Goal: Task Accomplishment & Management: Complete application form

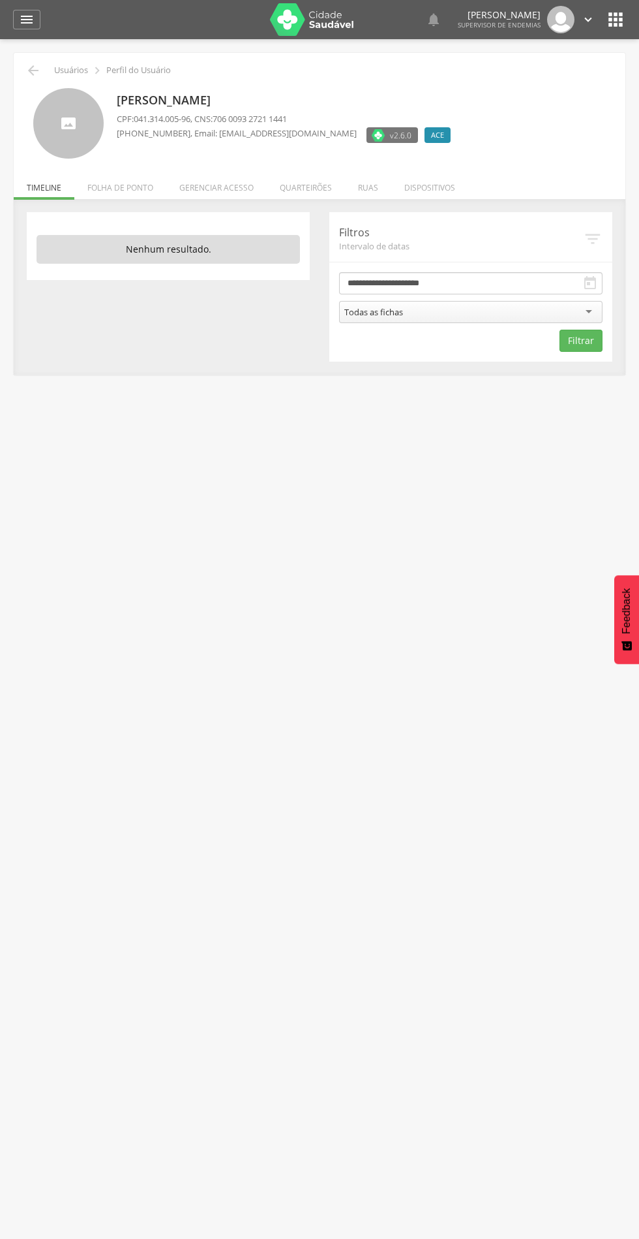
click at [292, 182] on li "Quarteirões" at bounding box center [306, 184] width 78 height 31
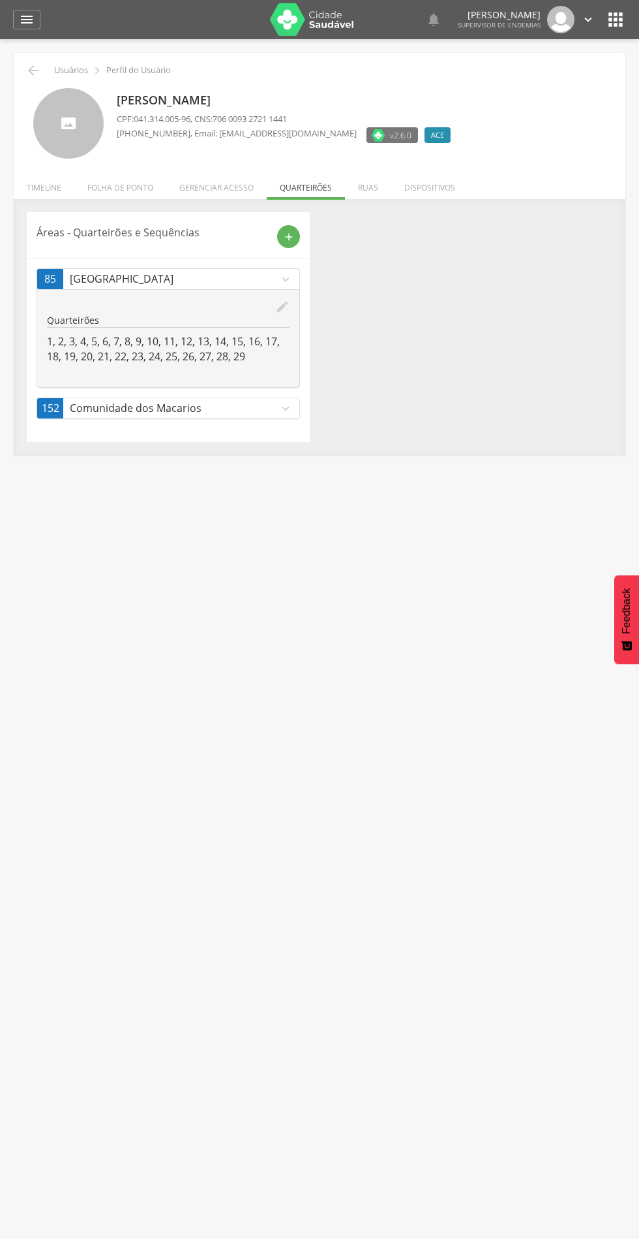
click at [286, 237] on icon "add" at bounding box center [289, 237] width 12 height 12
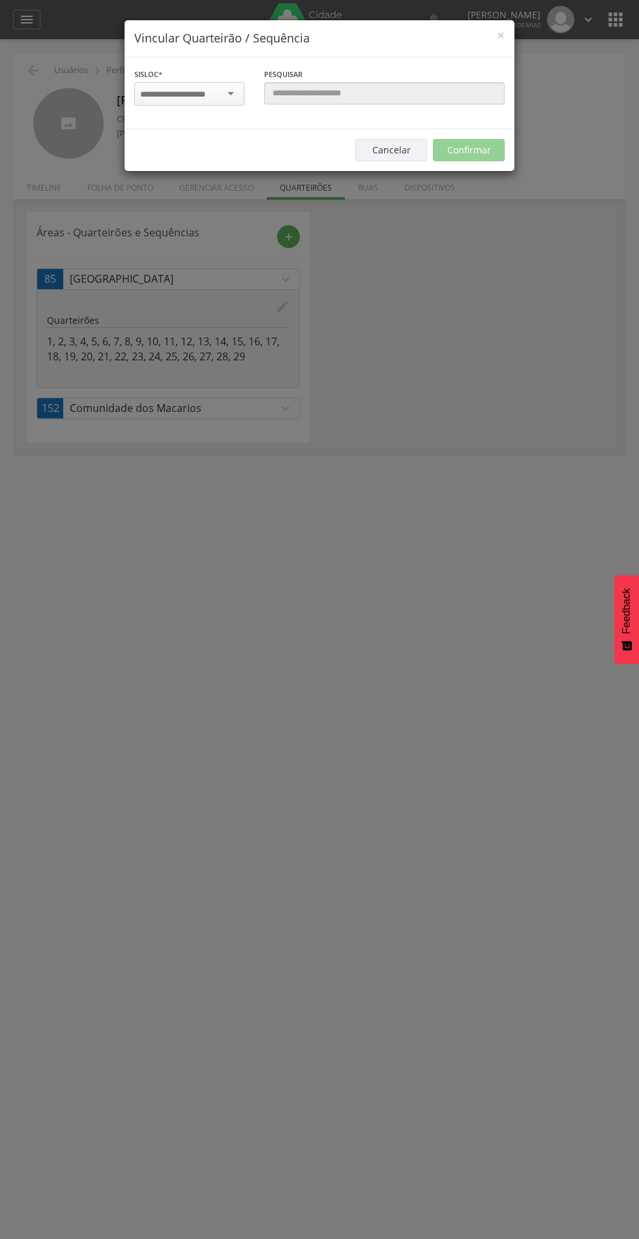
click at [180, 91] on input "select-one" at bounding box center [181, 95] width 82 height 12
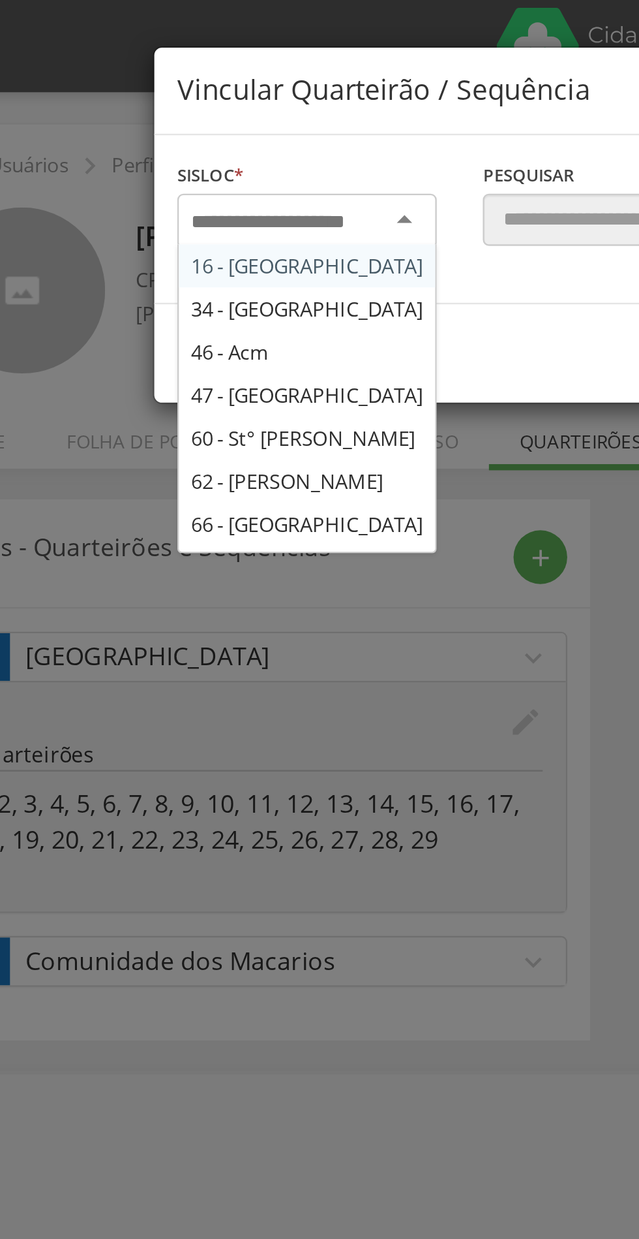
type input "*"
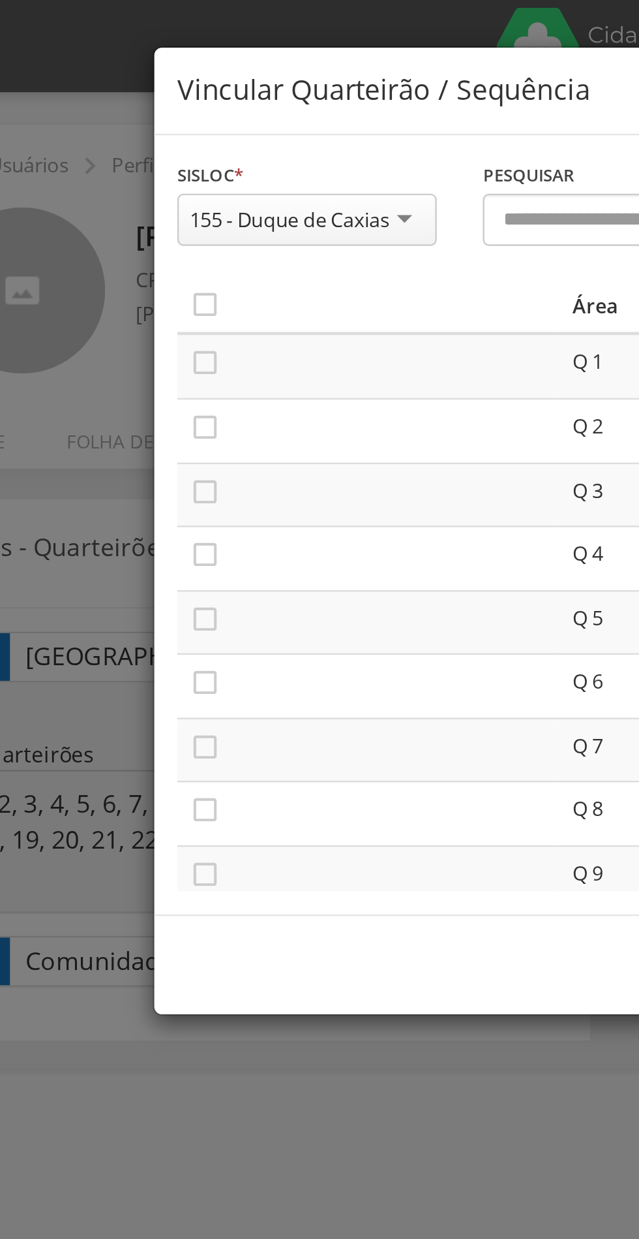
click at [146, 134] on icon "" at bounding box center [146, 129] width 13 height 13
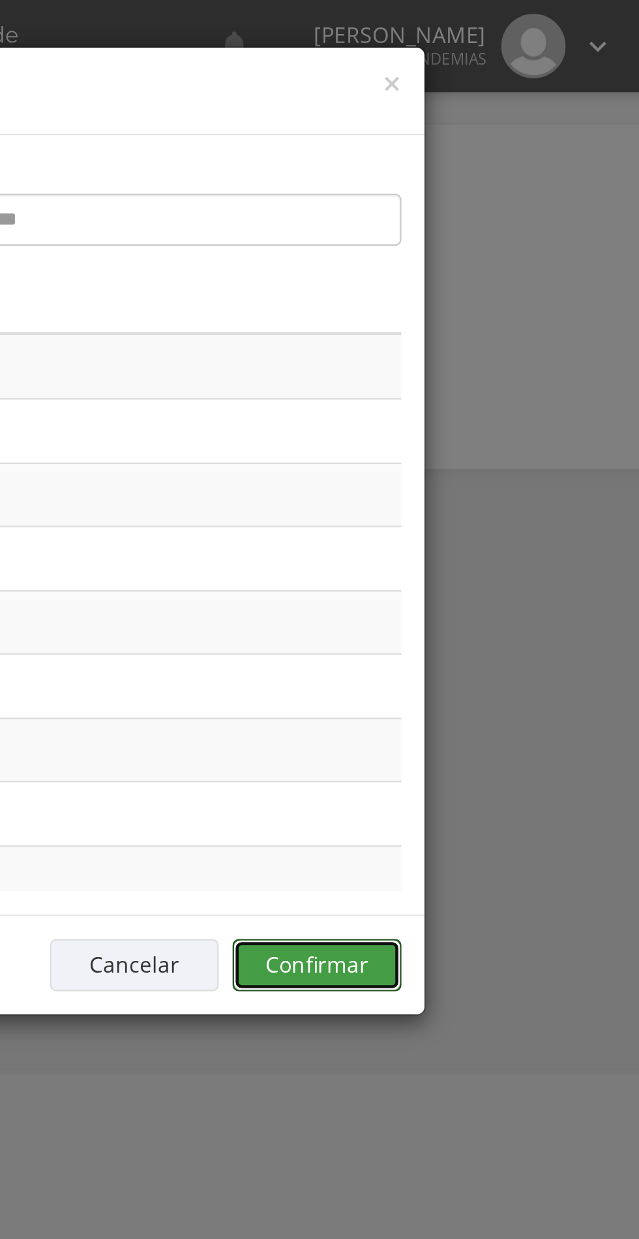
click at [476, 401] on button "Confirmar" at bounding box center [469, 410] width 72 height 22
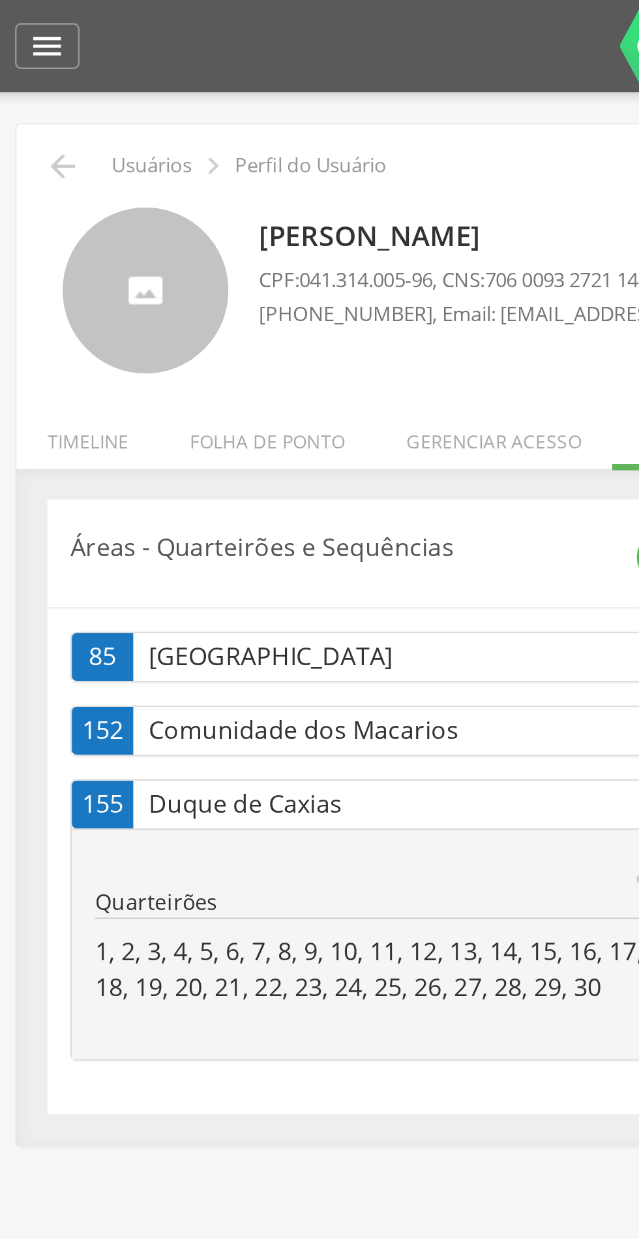
click at [25, 67] on icon "" at bounding box center [33, 71] width 16 height 16
